Goal: Transaction & Acquisition: Purchase product/service

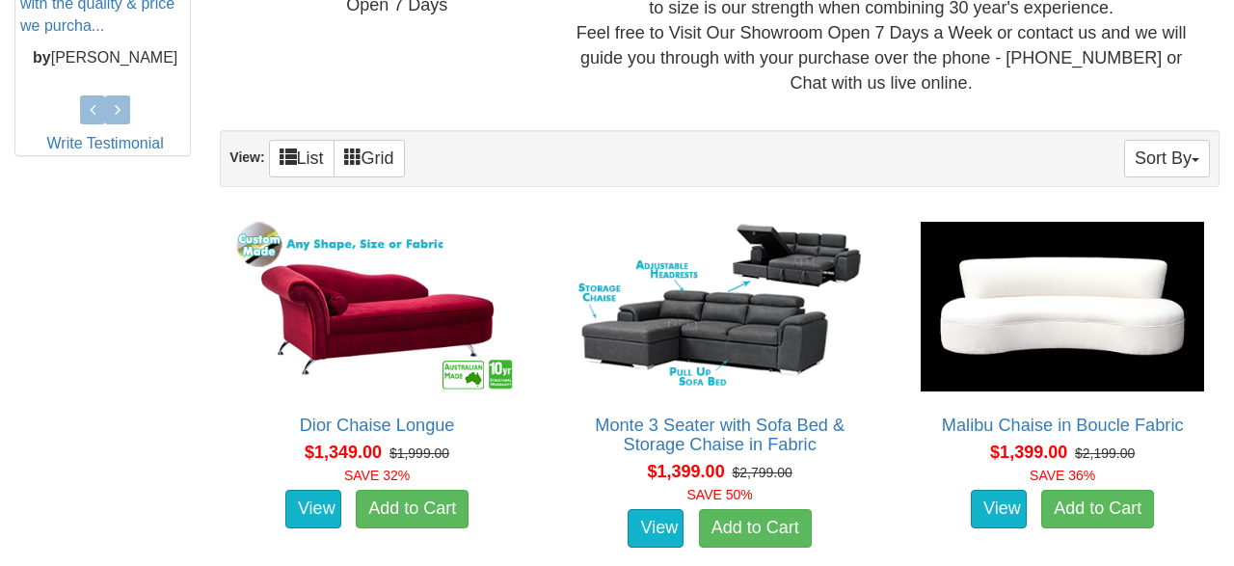
scroll to position [1002, 0]
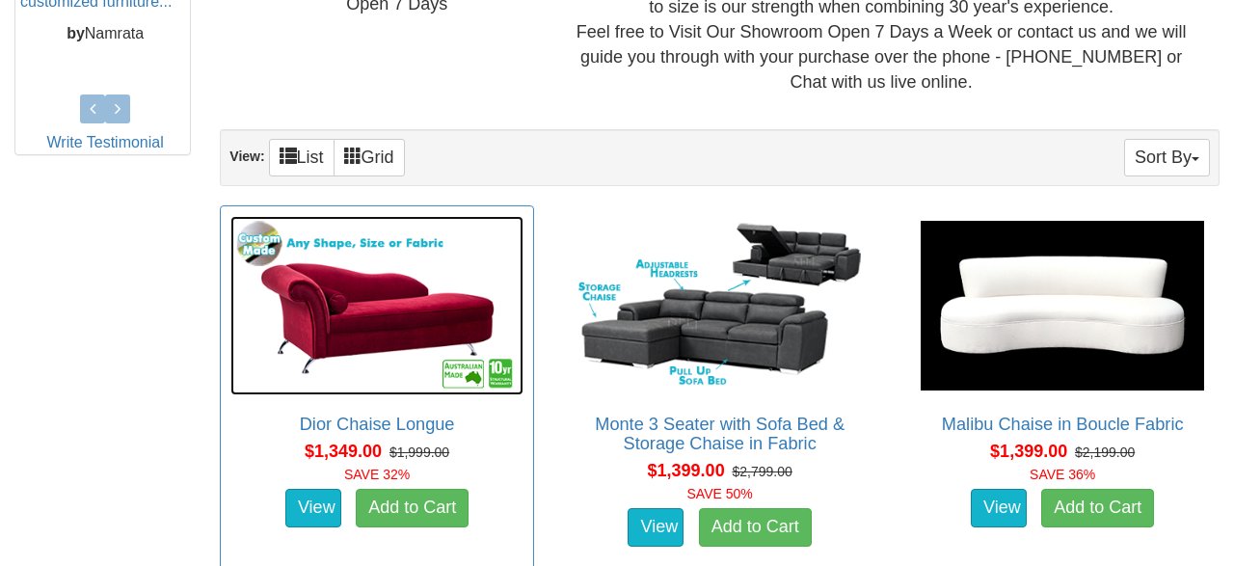
click at [342, 309] on img at bounding box center [376, 305] width 293 height 179
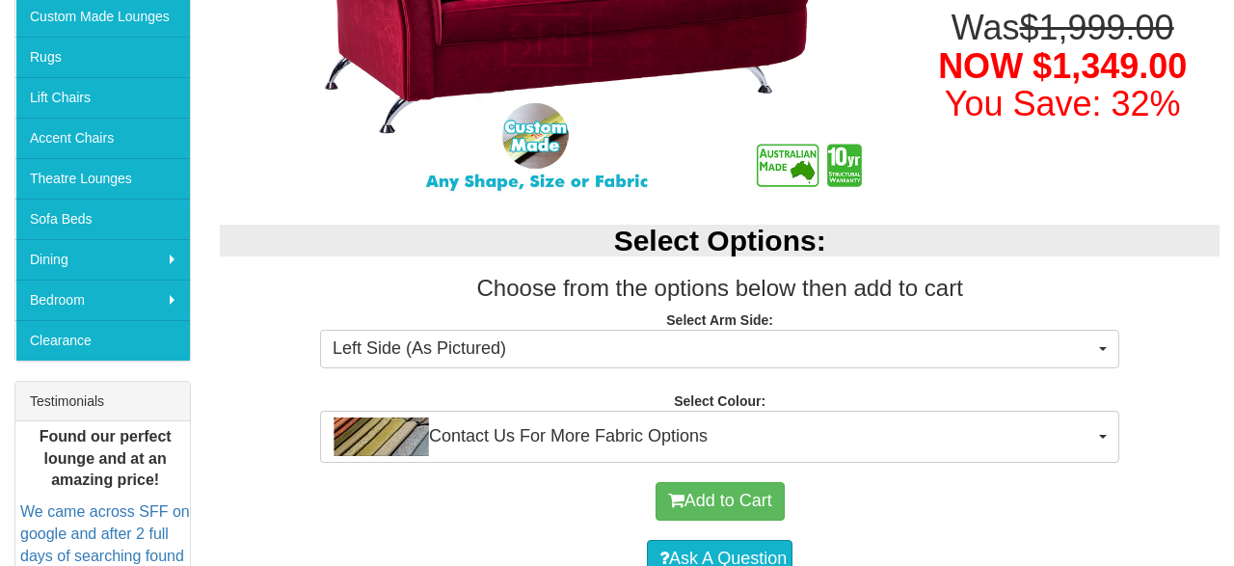
scroll to position [401, 0]
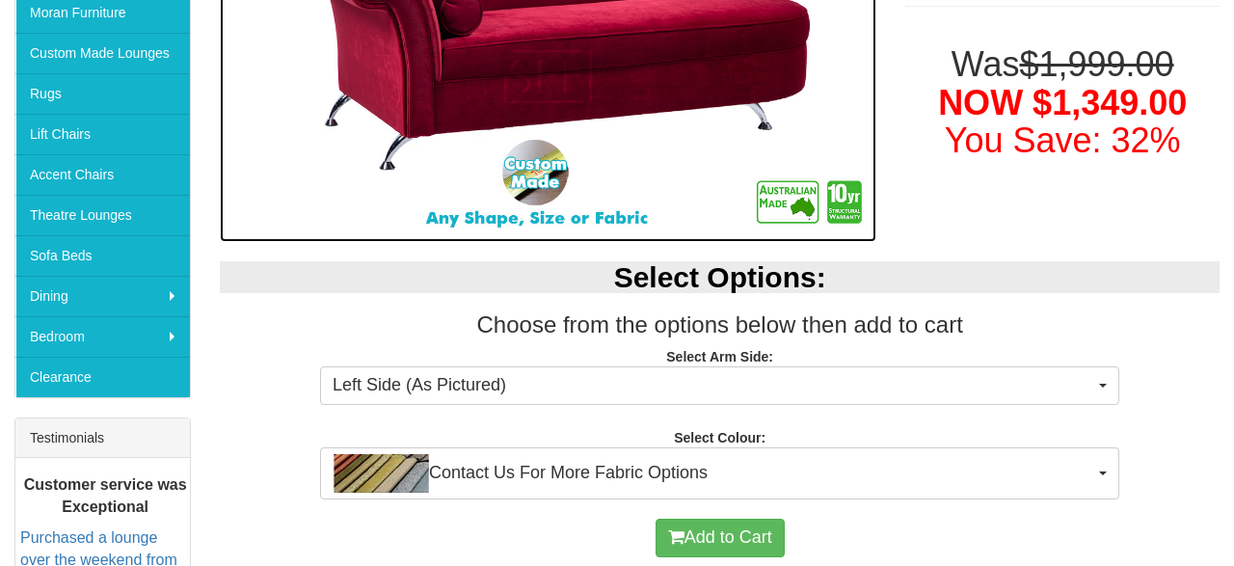
click at [535, 181] on img at bounding box center [548, 76] width 656 height 331
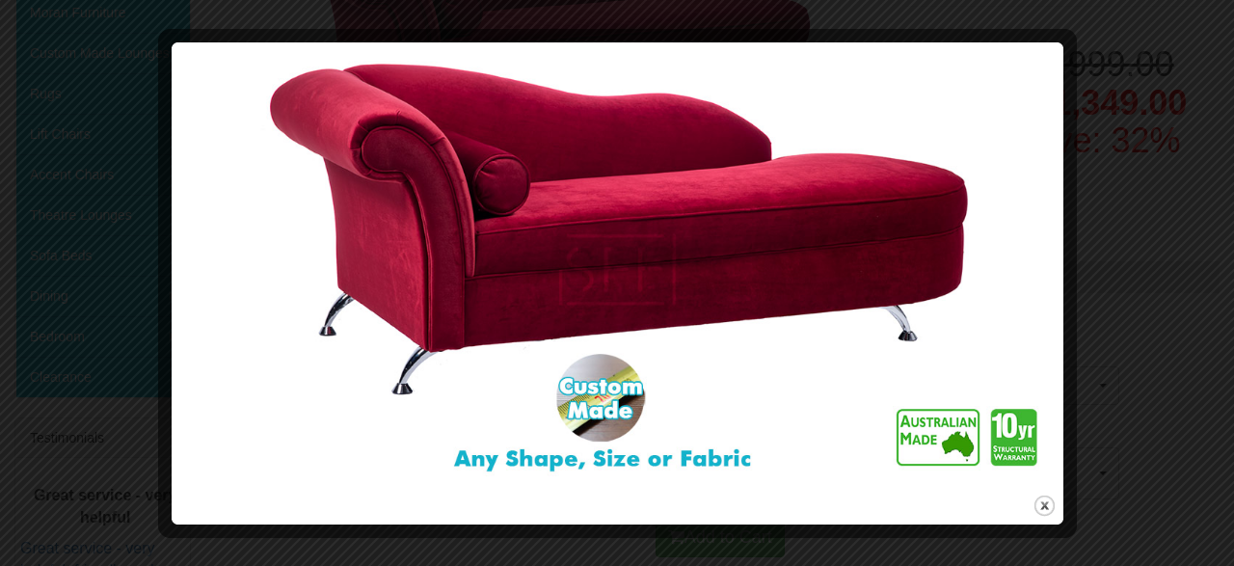
click at [552, 462] on img at bounding box center [617, 269] width 878 height 441
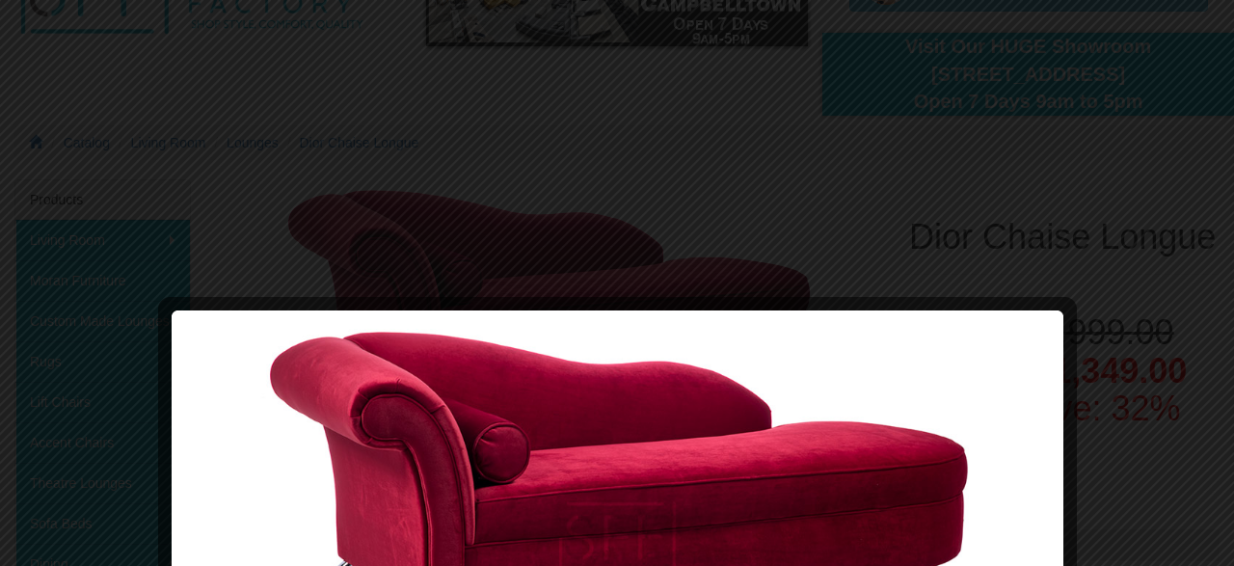
scroll to position [200, 0]
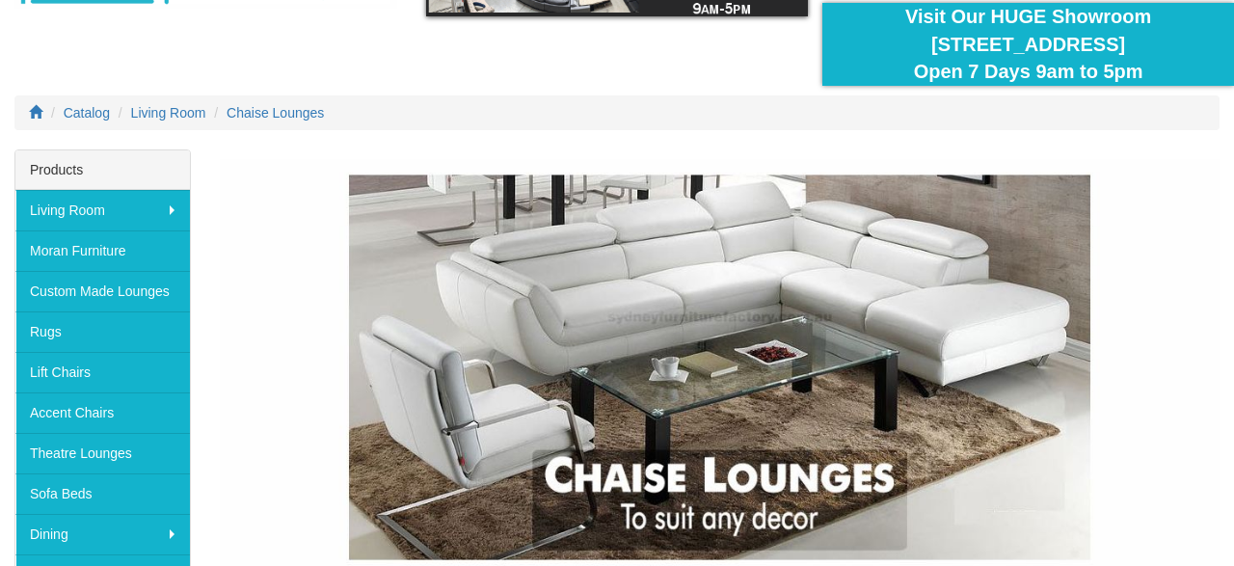
scroll to position [200, 0]
